Goal: Book appointment/travel/reservation

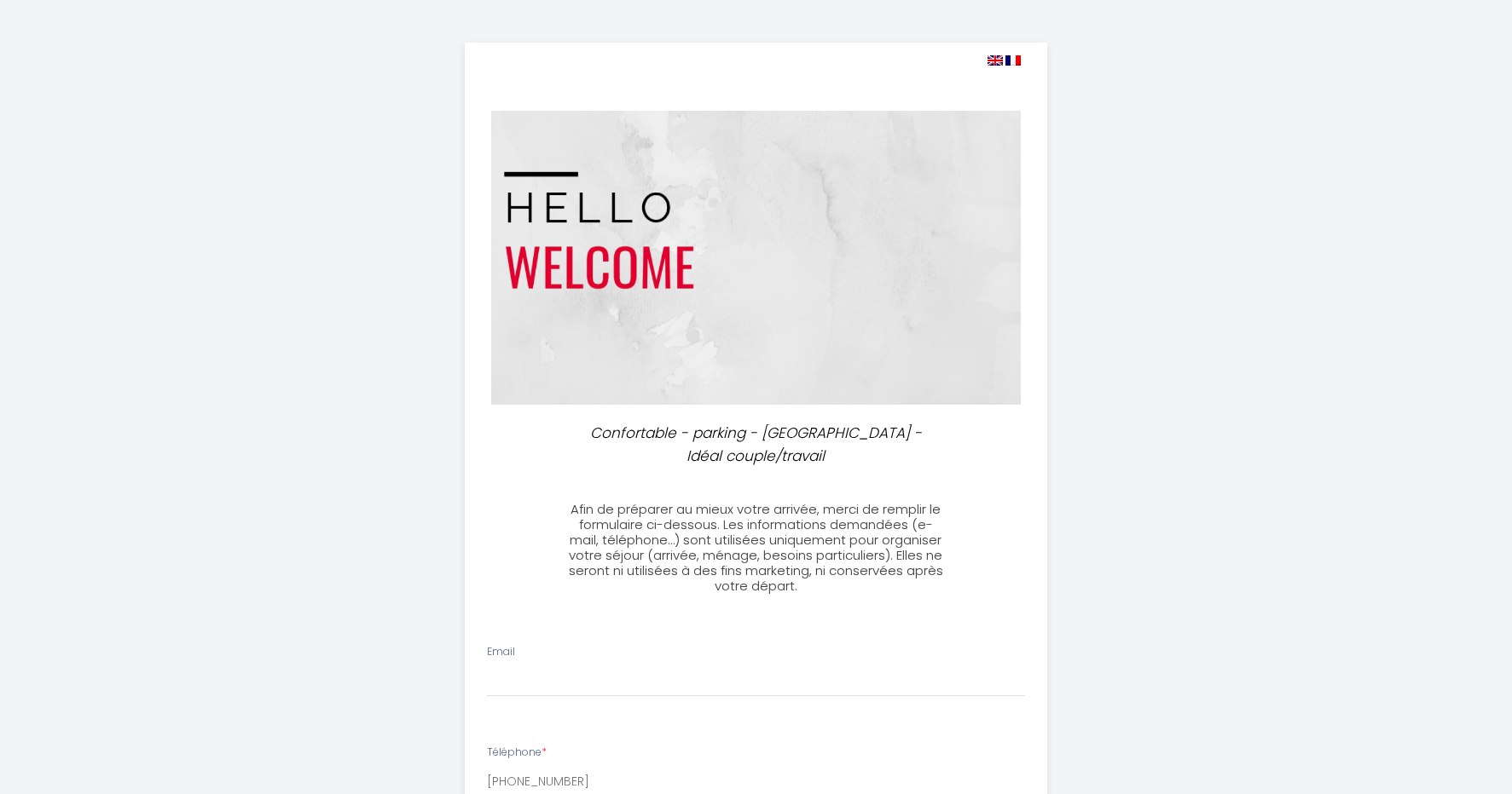
select select
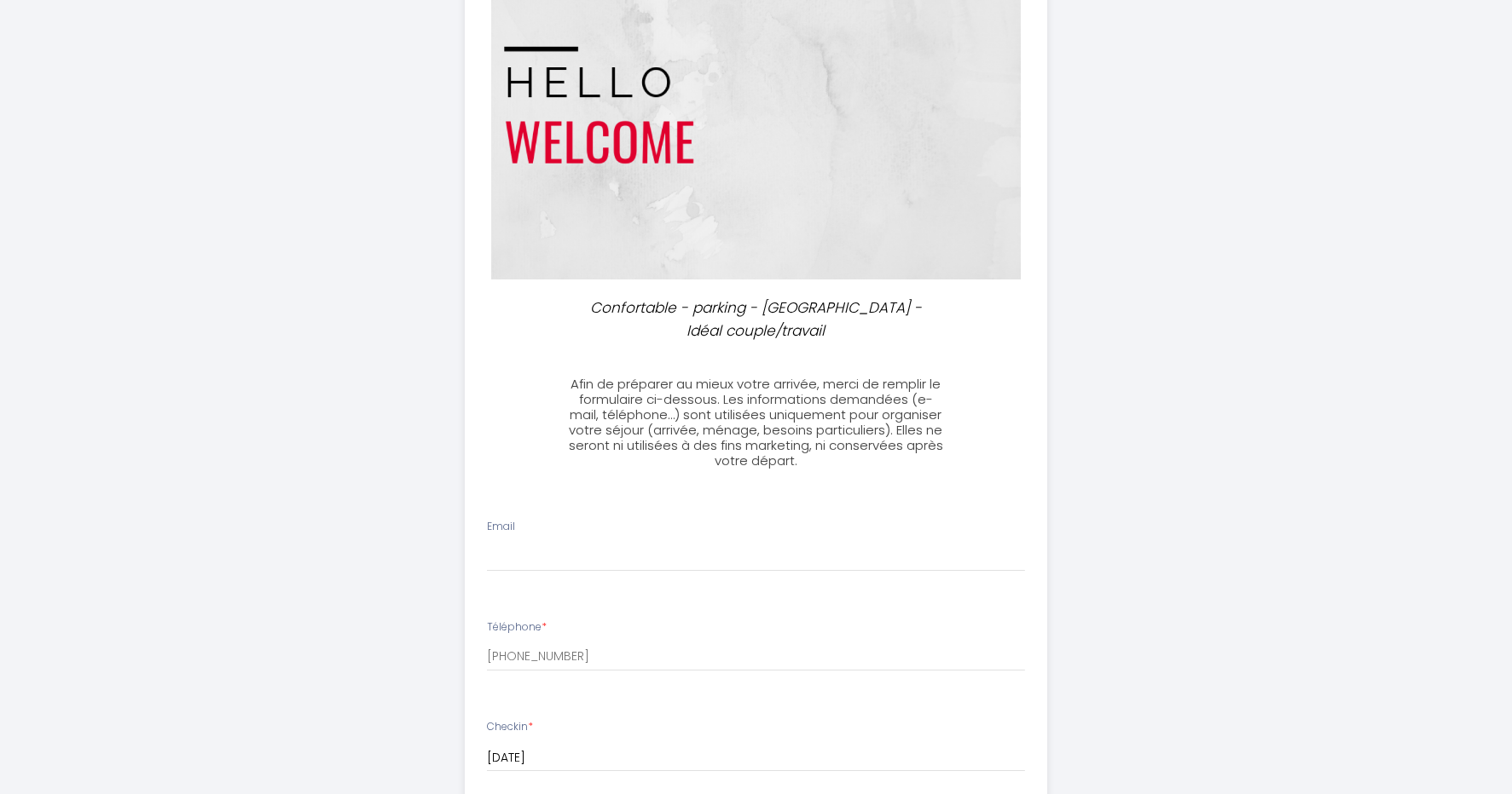
scroll to position [341, 0]
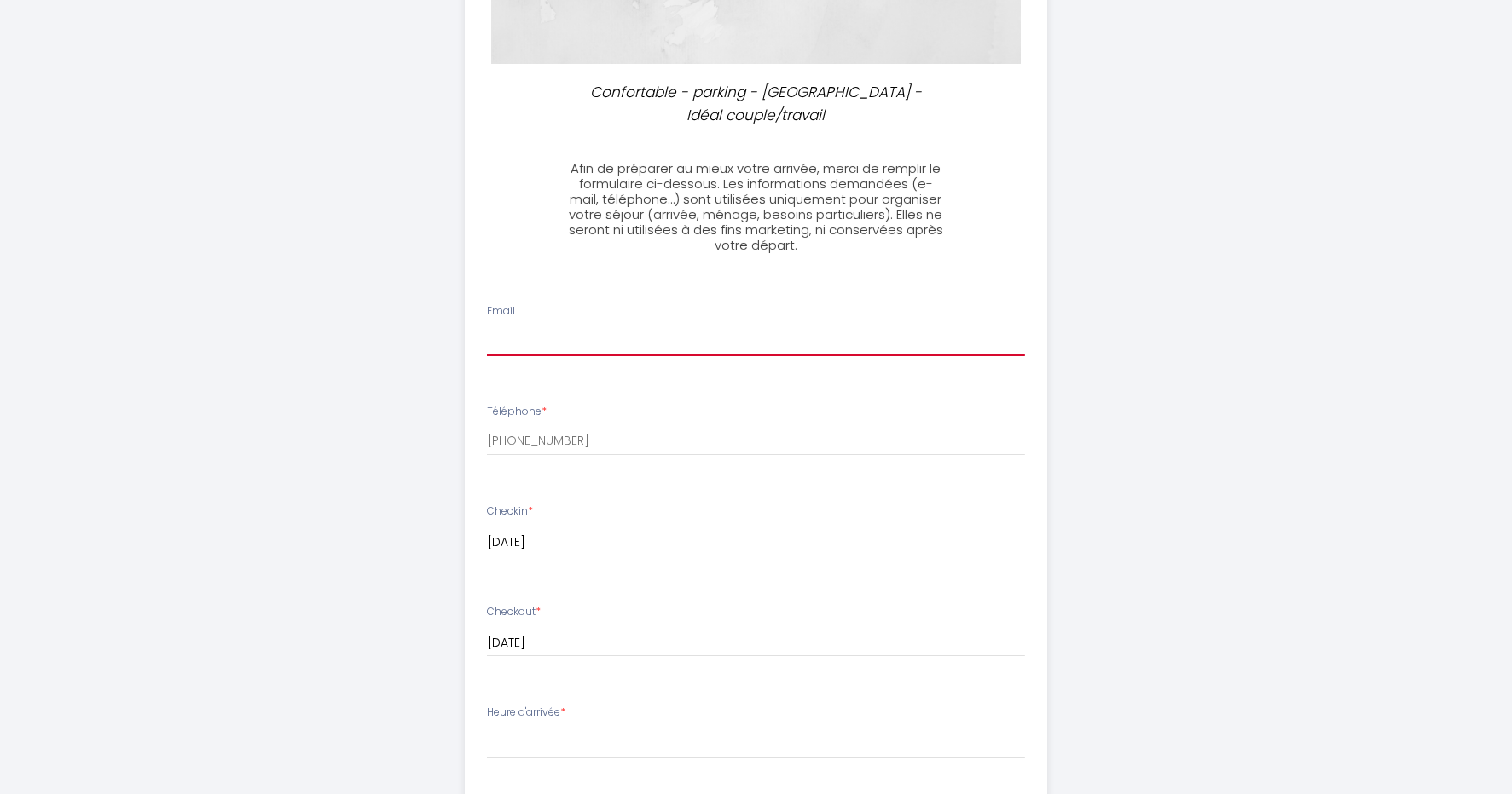
click at [562, 350] on input "Email" at bounding box center [756, 341] width 538 height 30
type input "[EMAIL_ADDRESS][DOMAIN_NAME]"
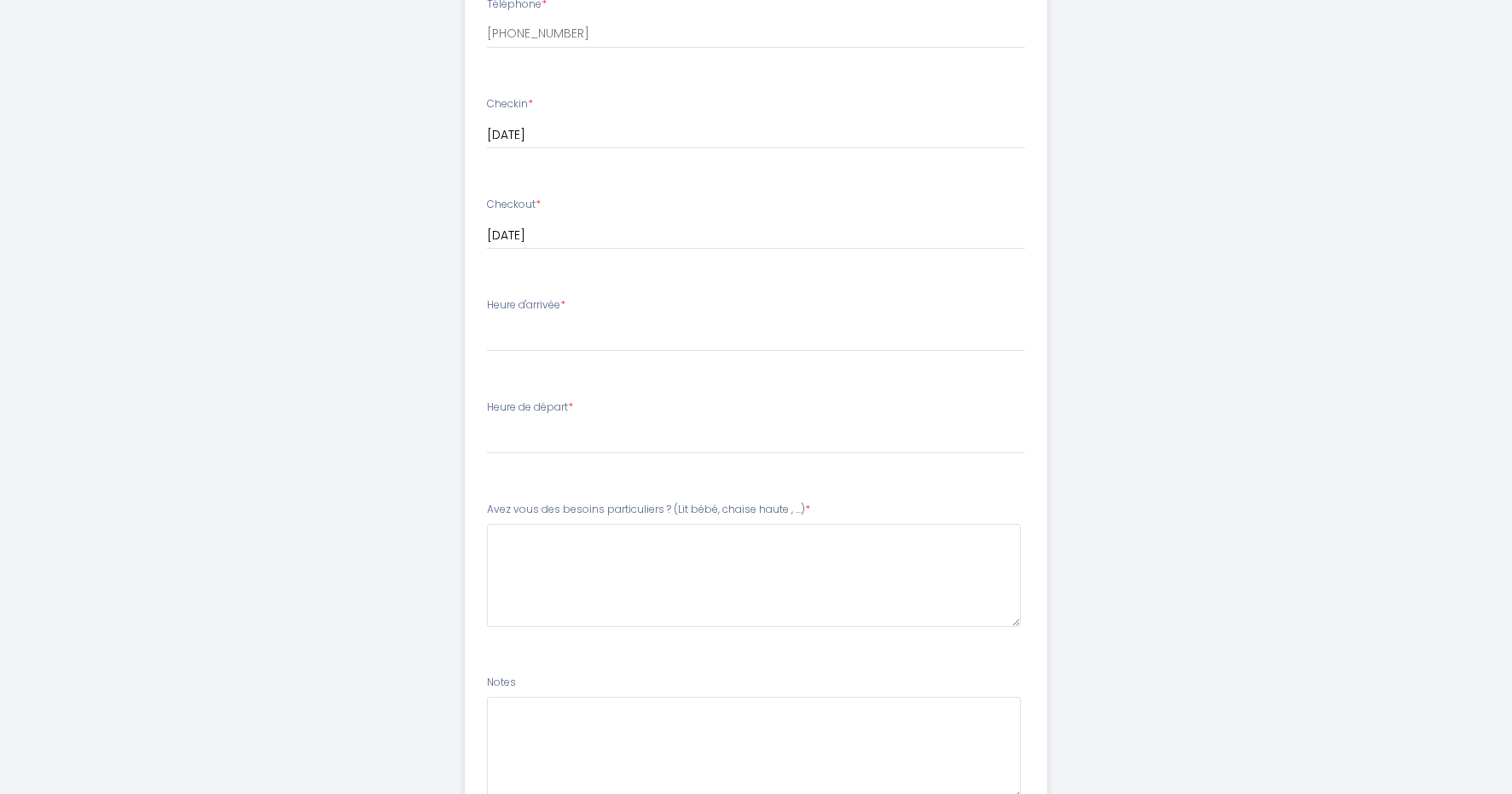
scroll to position [767, 0]
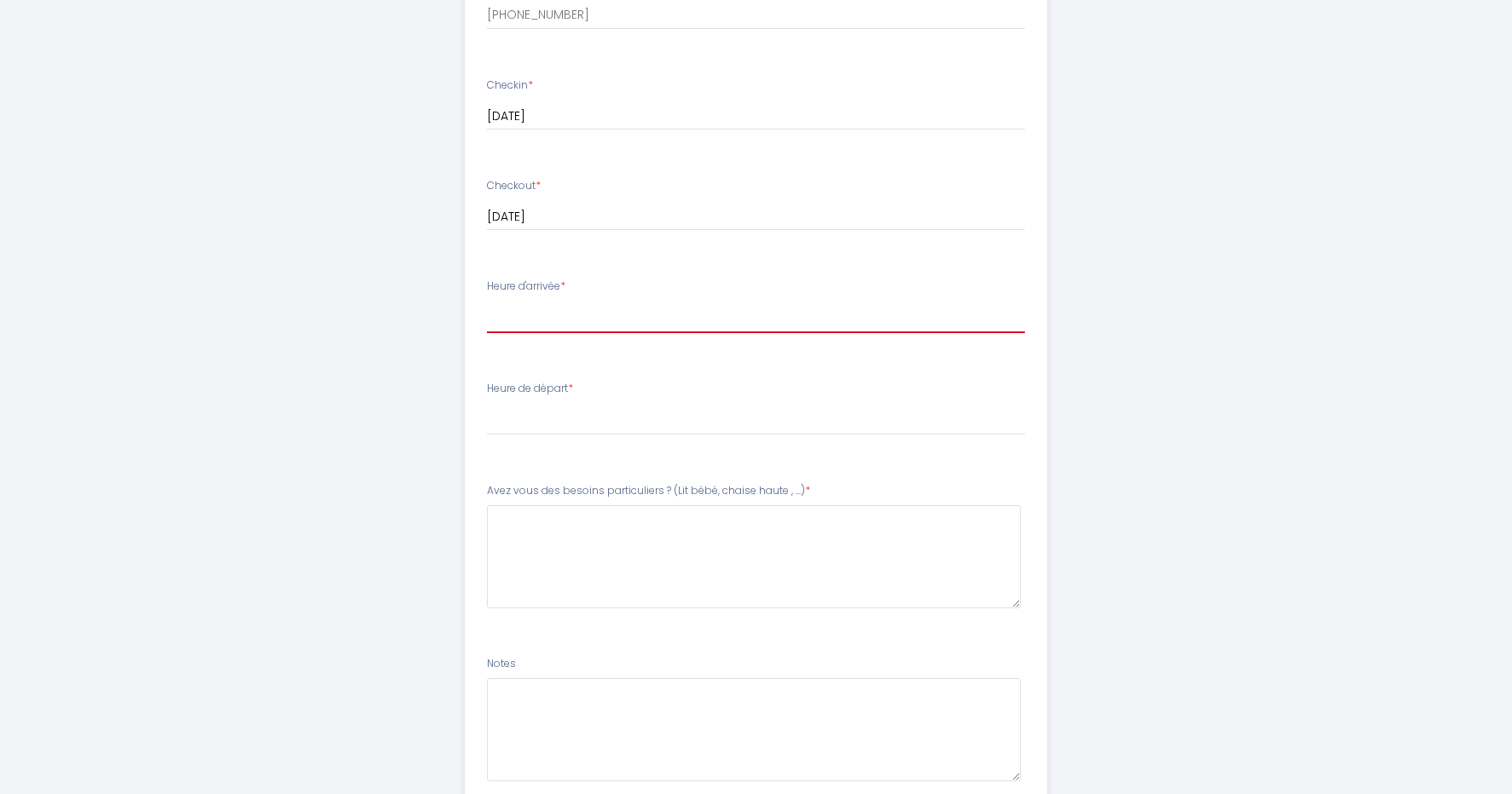
click at [600, 327] on select "16:00 16:30 17:00 17:30 18:00 18:30 19:00 19:30 20:00 20:30 21:00 21:30 22:00 2…" at bounding box center [756, 317] width 538 height 32
select select "18:30"
click at [487, 301] on select "16:00 16:30 17:00 17:30 18:00 18:30 19:00 19:30 20:00 20:30 21:00 21:30 22:00 2…" at bounding box center [756, 317] width 538 height 32
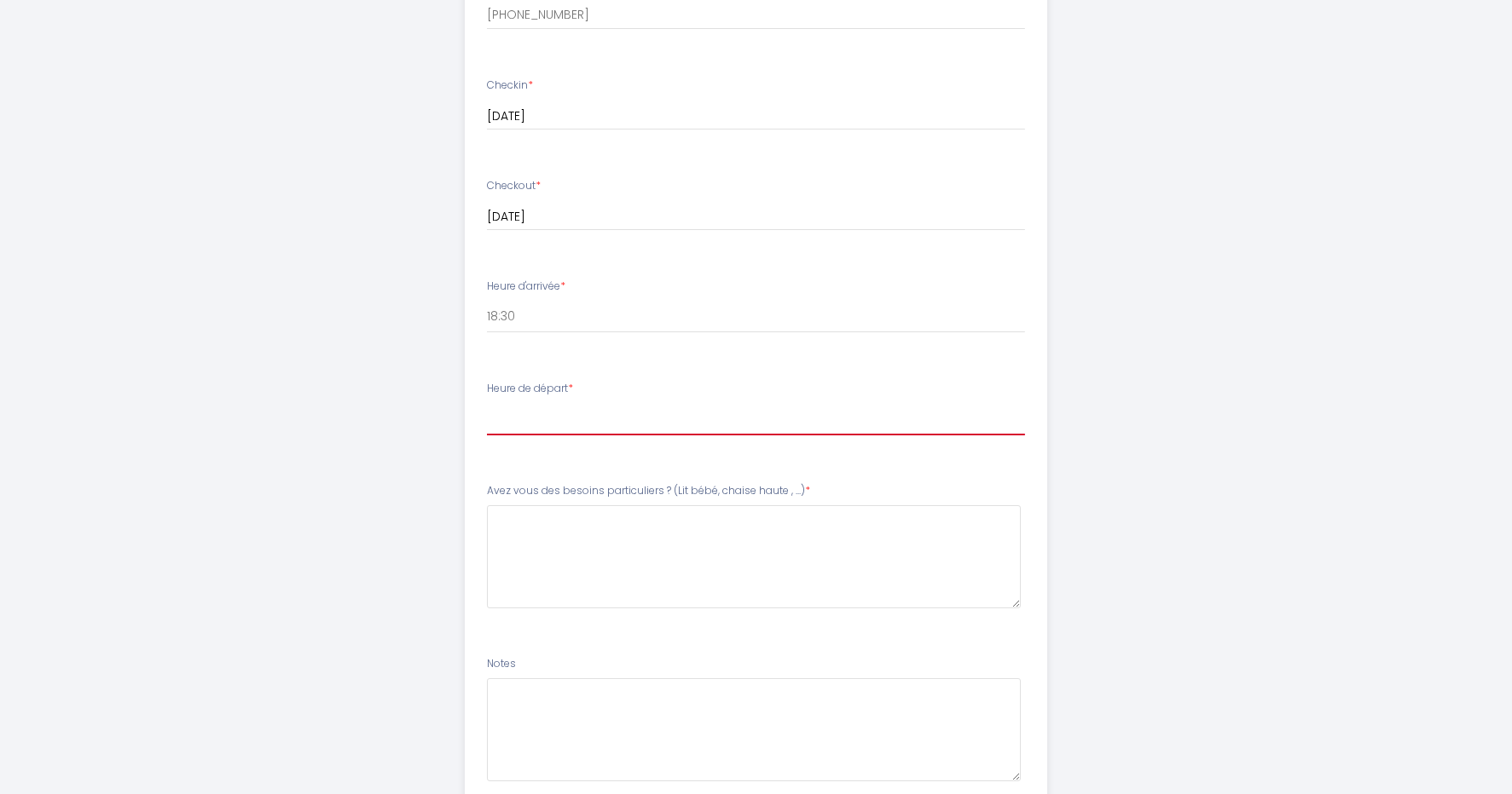
click at [574, 426] on select "00:00 00:30 01:00 01:30 02:00 02:30 03:00 03:30 04:00 04:30 05:00 05:30 06:00 0…" at bounding box center [756, 419] width 538 height 32
select select "07:00"
click at [487, 403] on select "00:00 00:30 01:00 01:30 02:00 02:30 03:00 03:30 04:00 04:30 05:00 05:30 06:00 0…" at bounding box center [756, 419] width 538 height 32
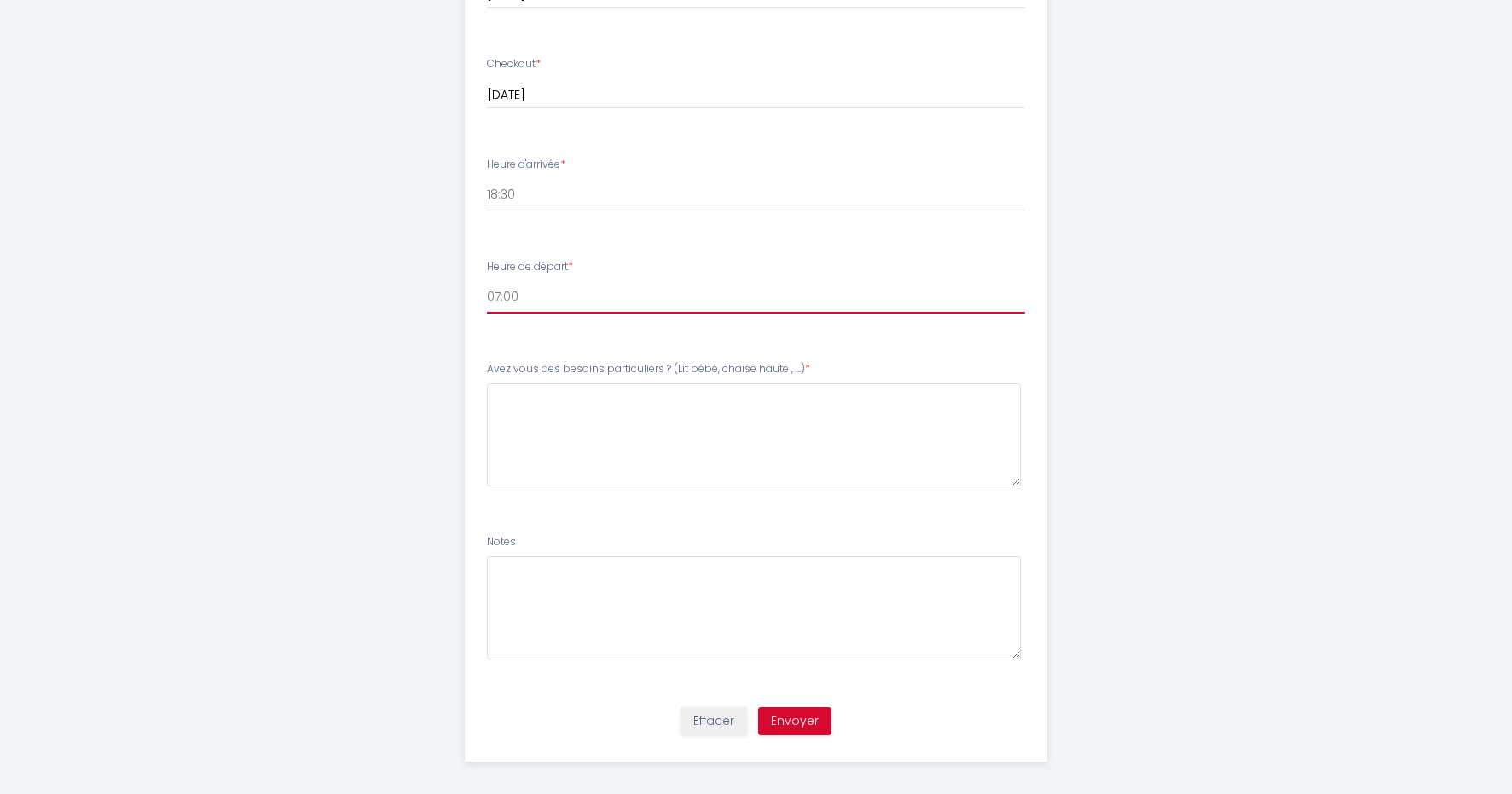
scroll to position [899, 0]
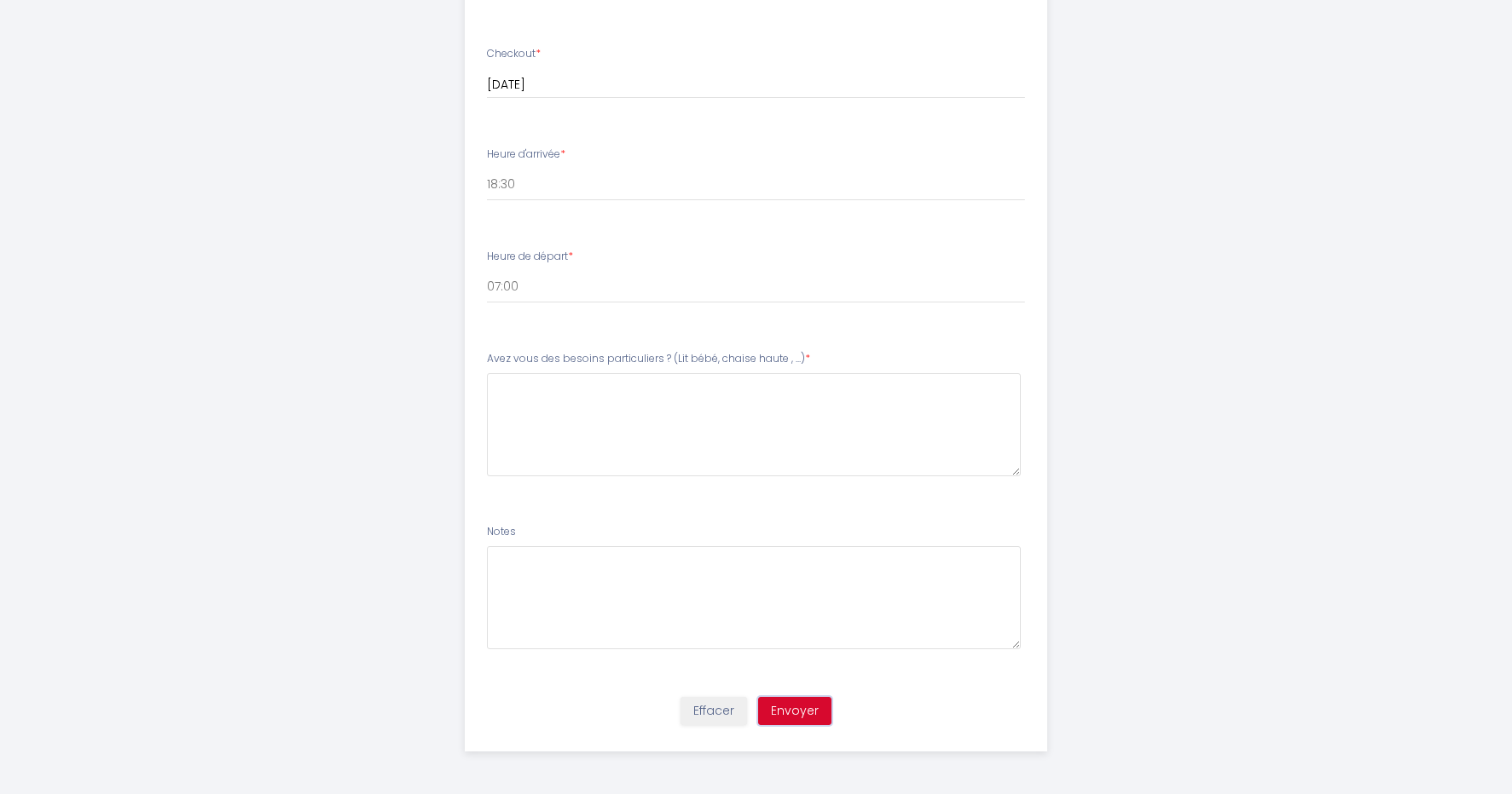
click at [795, 713] on button "Envoyer" at bounding box center [794, 711] width 73 height 29
type \ "Aucun !"
click at [804, 720] on button "Envoyer" at bounding box center [794, 711] width 73 height 29
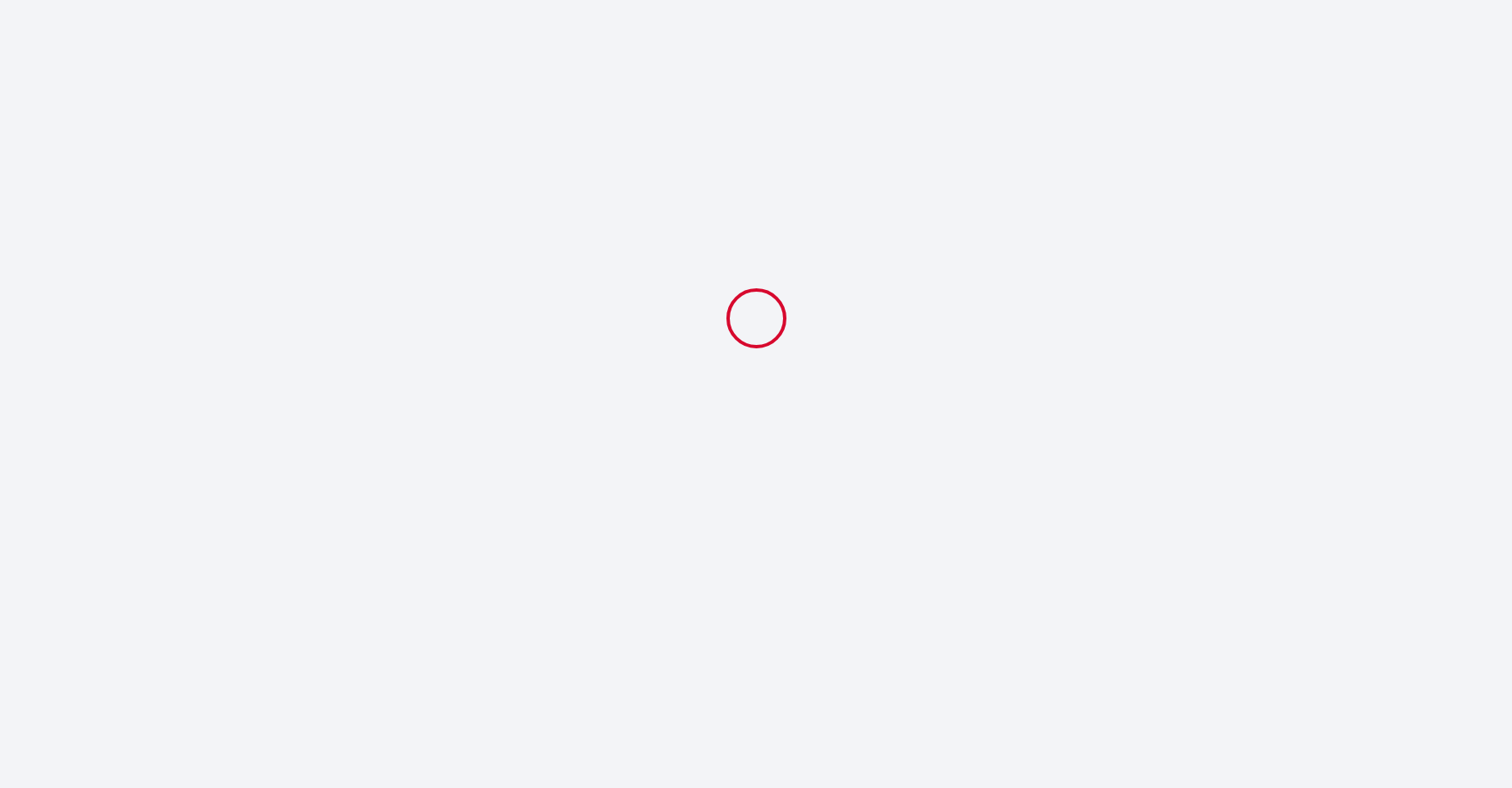
select select "18:30"
select select "07:00"
